Goal: Task Accomplishment & Management: Use online tool/utility

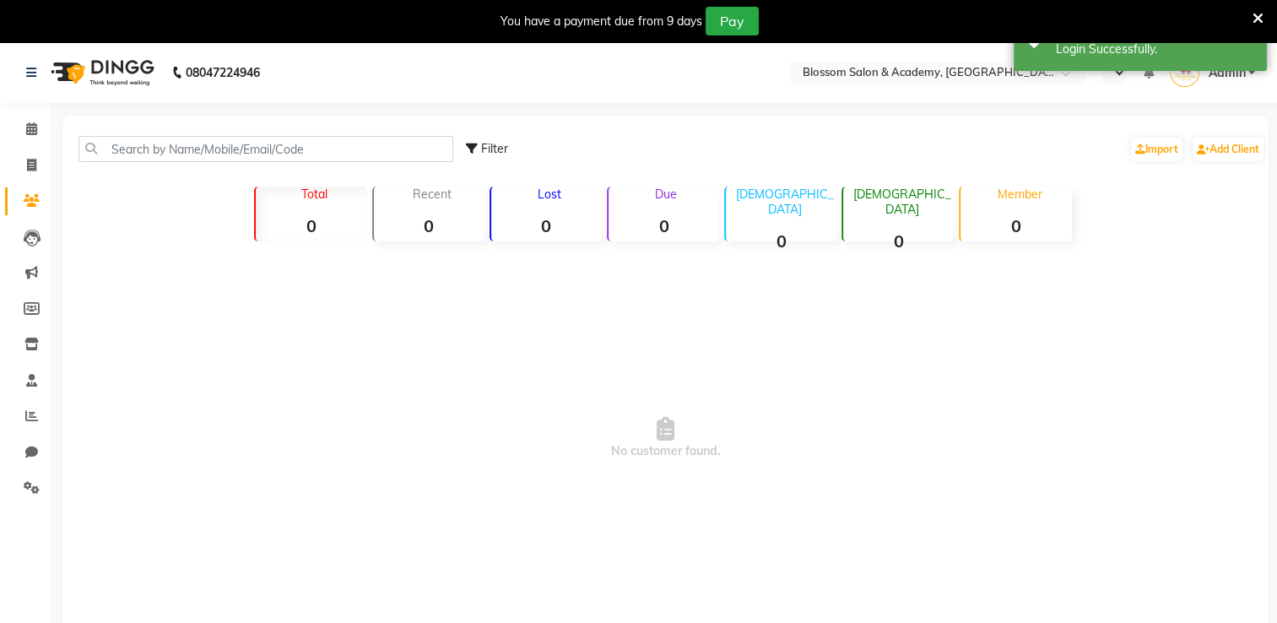
select select "en"
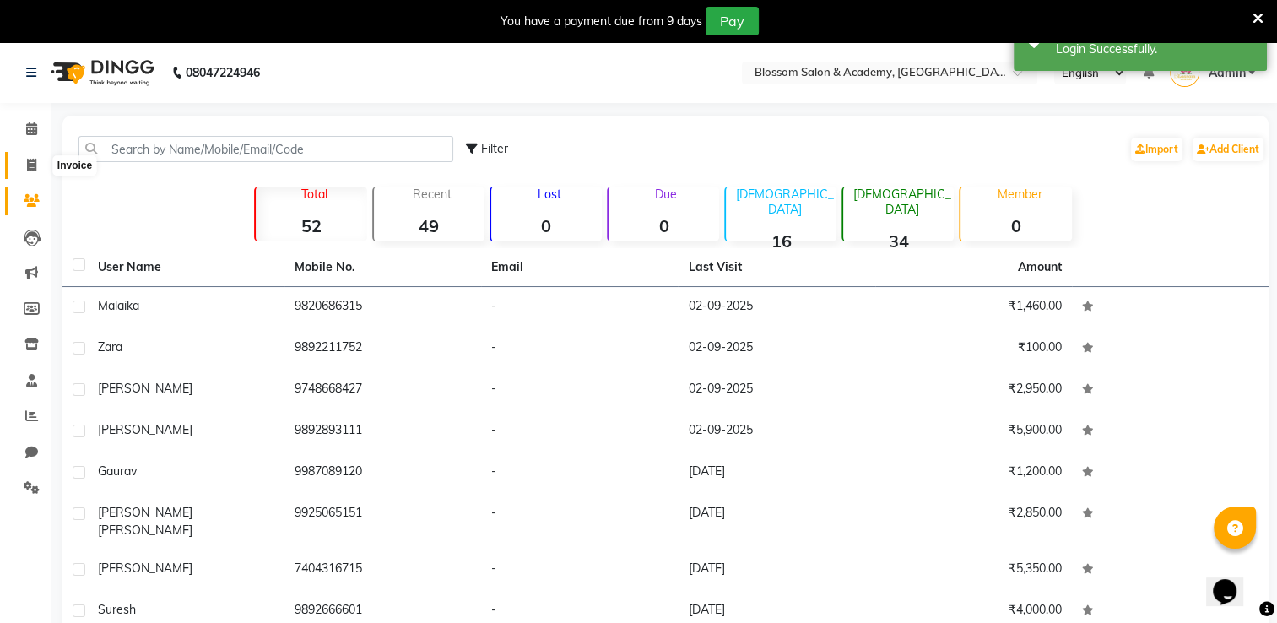
click at [25, 167] on span at bounding box center [32, 165] width 30 height 19
select select "service"
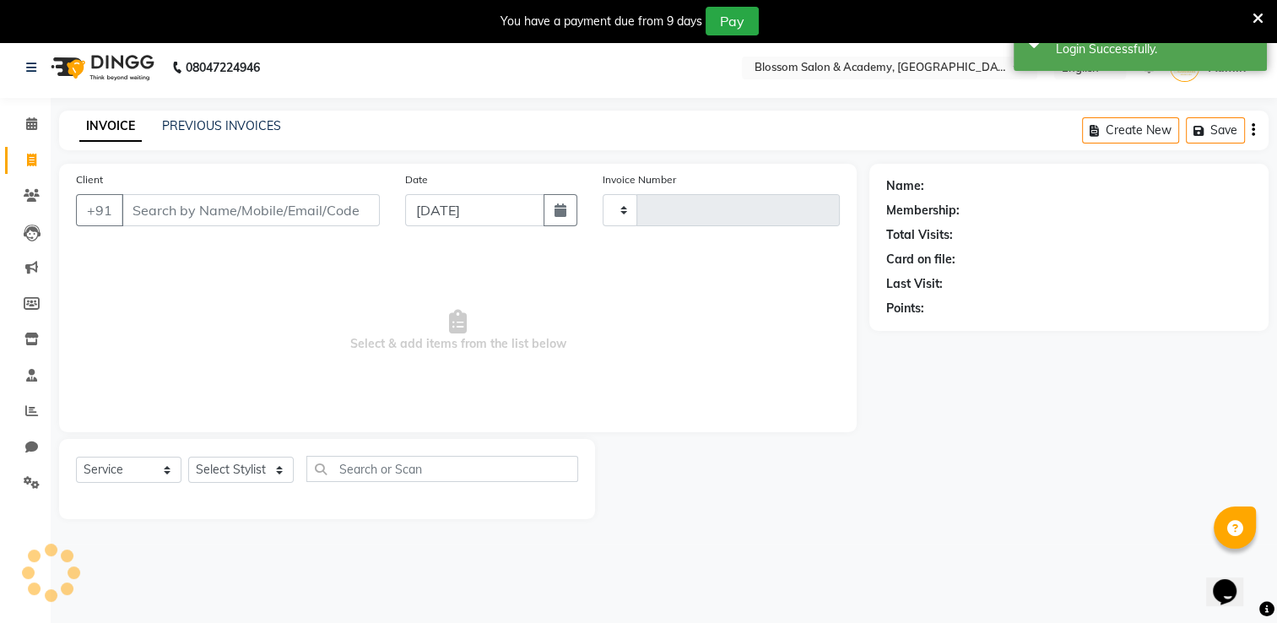
type input "0063"
select select "8887"
